Goal: Transaction & Acquisition: Purchase product/service

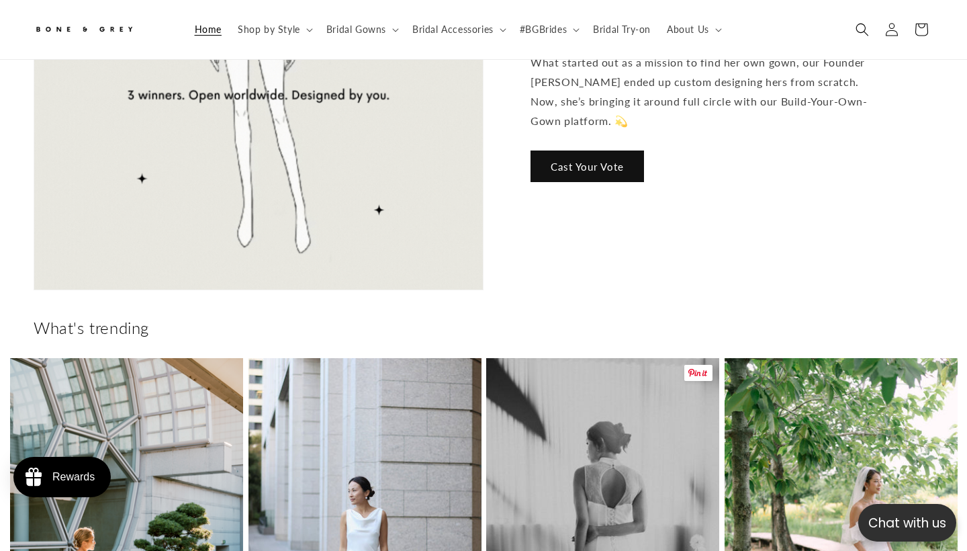
scroll to position [773, 0]
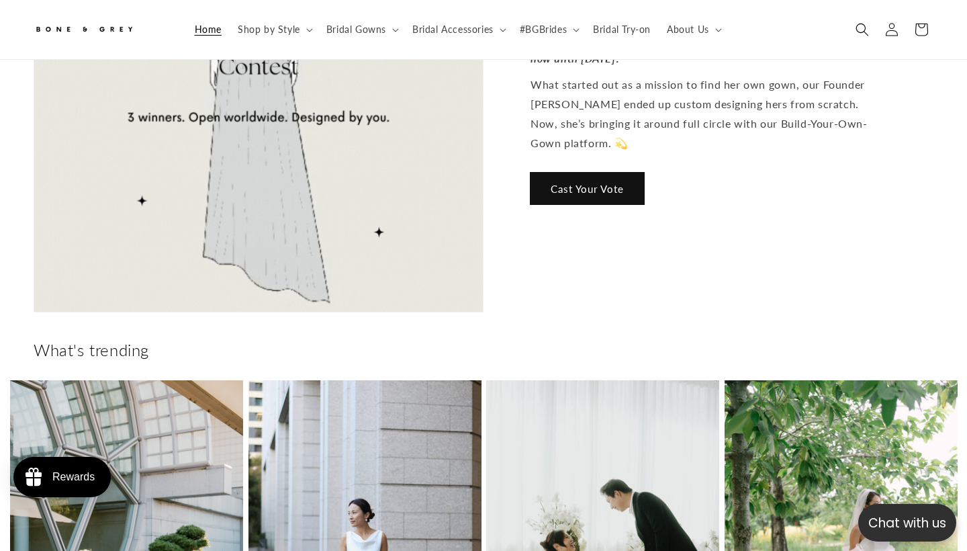
click at [613, 173] on link "Cast Your Vote" at bounding box center [588, 189] width 114 height 32
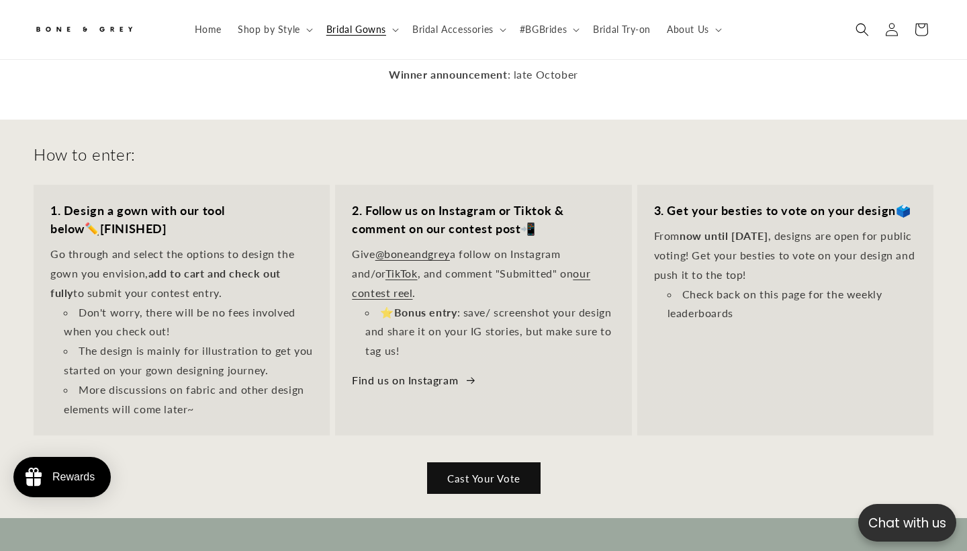
scroll to position [367, 0]
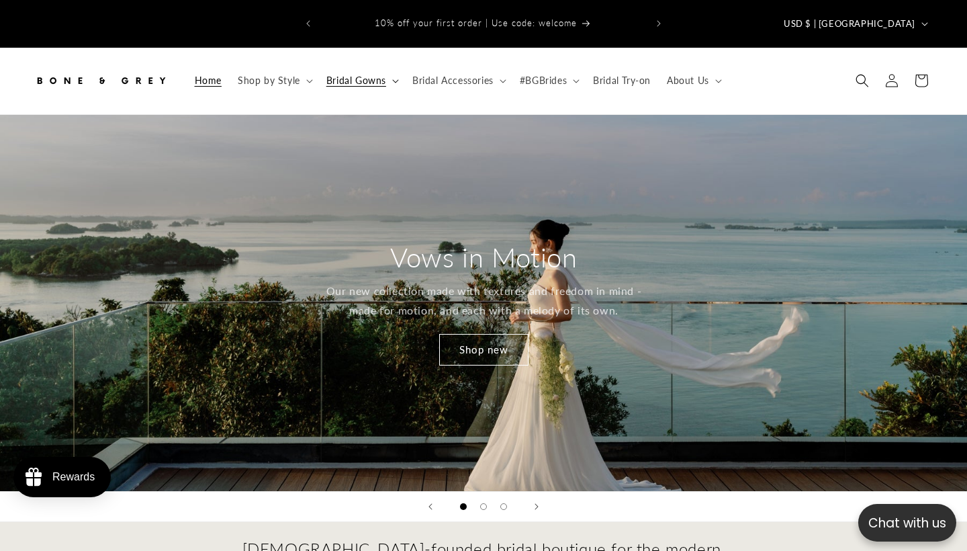
click at [359, 75] on span "Bridal Gowns" at bounding box center [357, 81] width 60 height 12
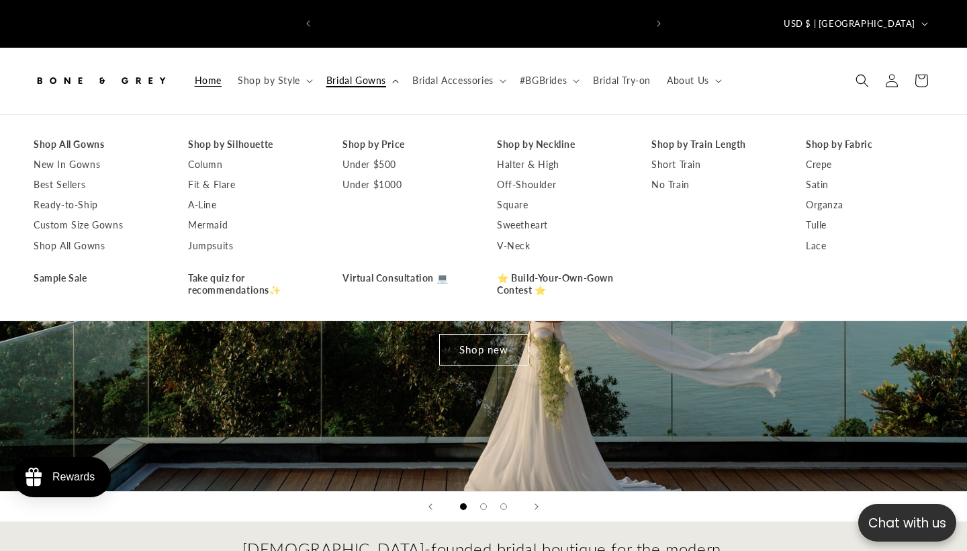
scroll to position [0, 327]
click at [81, 134] on link "Shop All Gowns" at bounding box center [98, 144] width 128 height 20
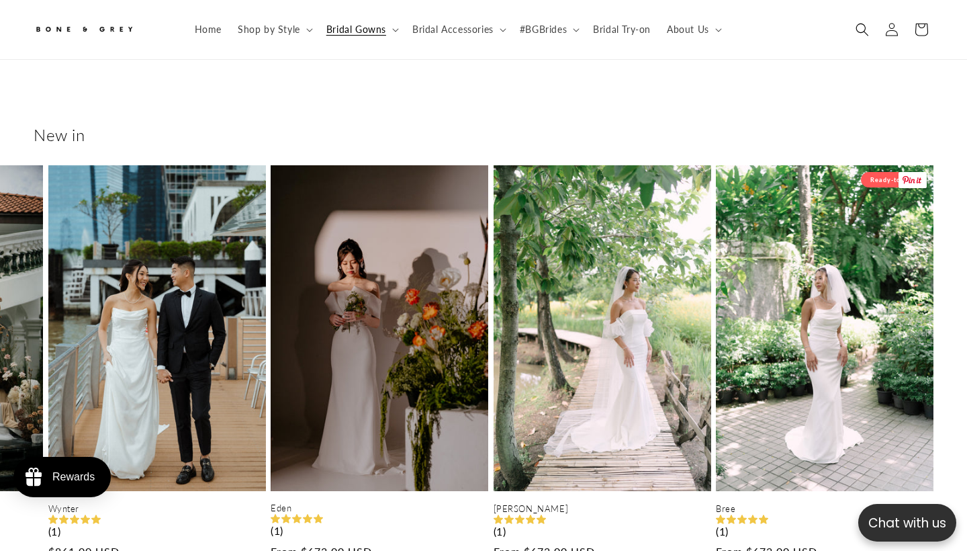
scroll to position [525, 0]
